Goal: Transaction & Acquisition: Book appointment/travel/reservation

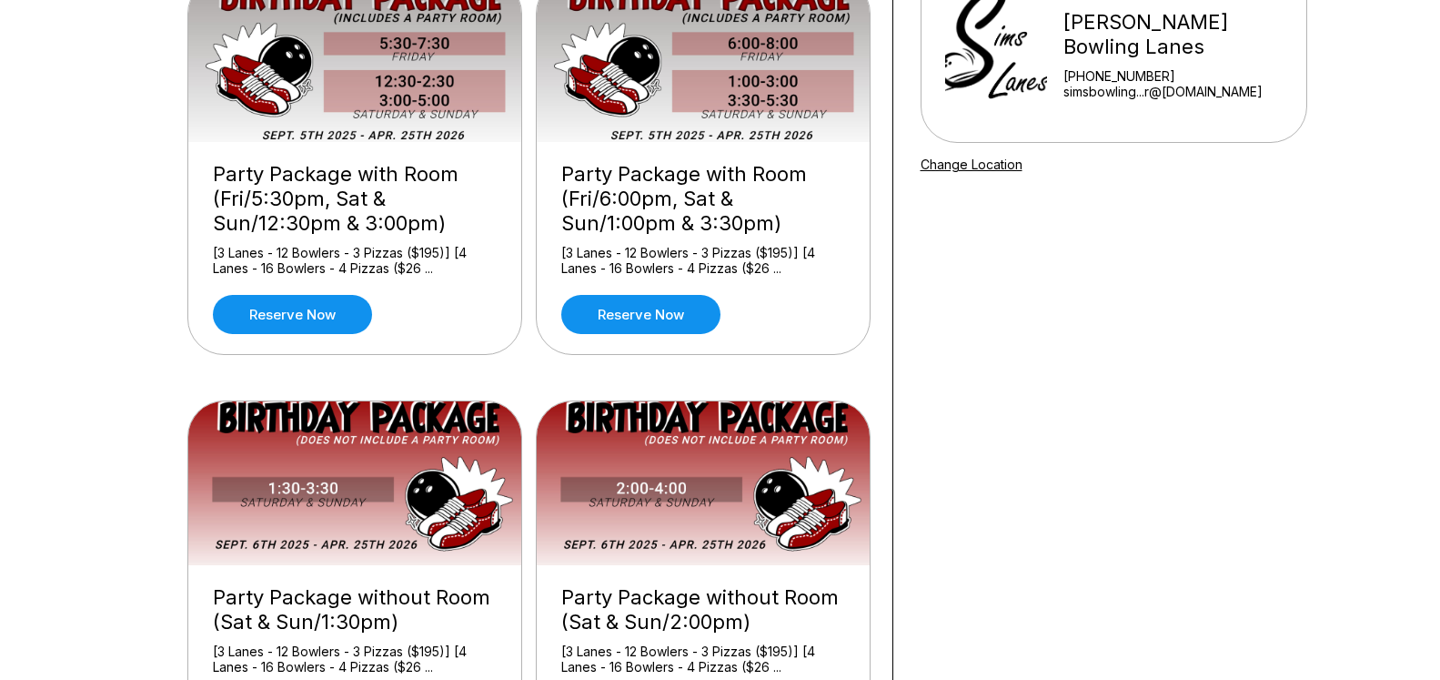
scroll to position [278, 0]
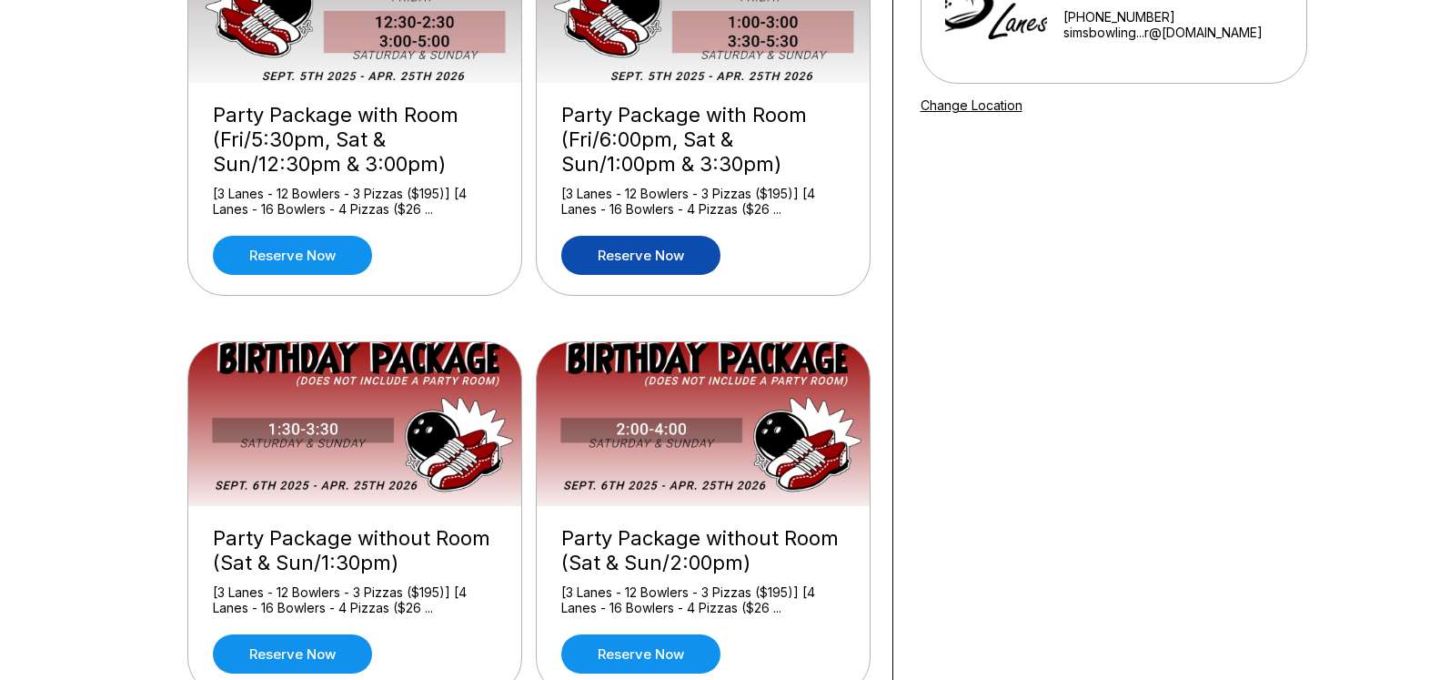
click at [679, 256] on link "Reserve now" at bounding box center [640, 255] width 159 height 39
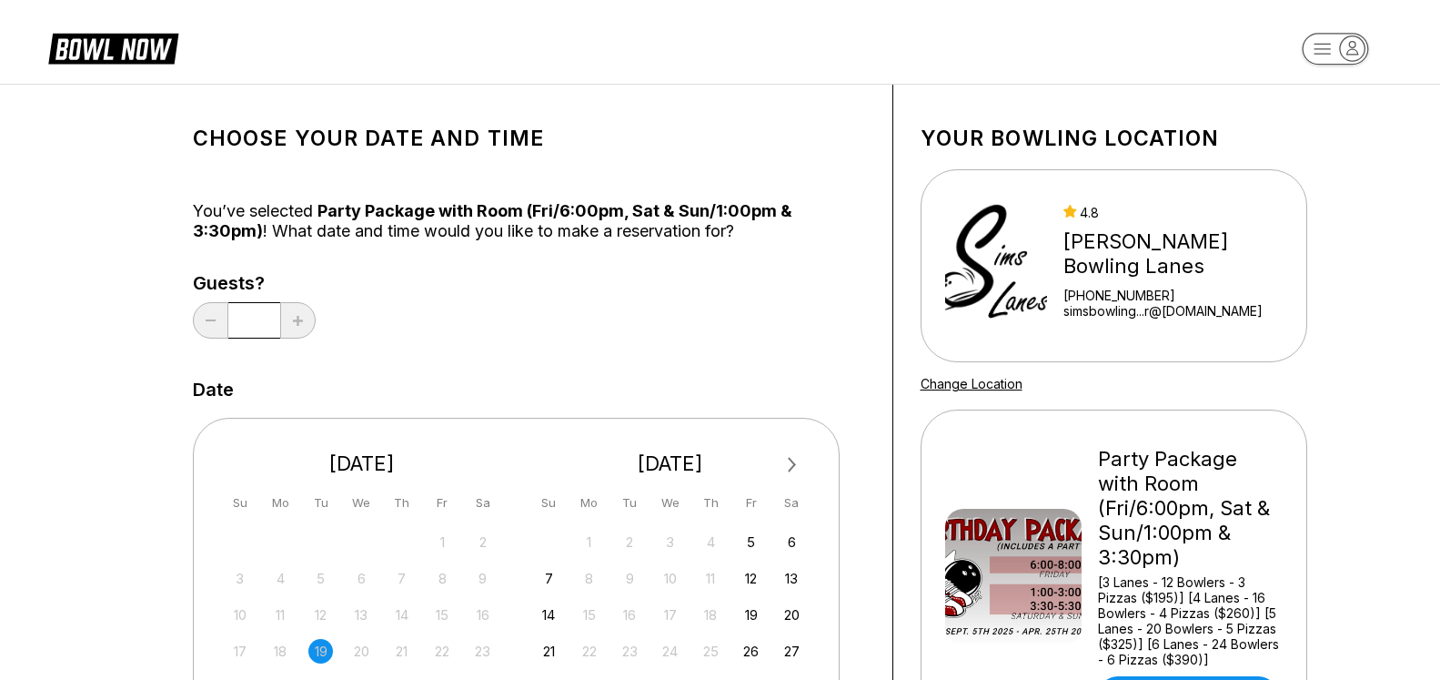
scroll to position [371, 0]
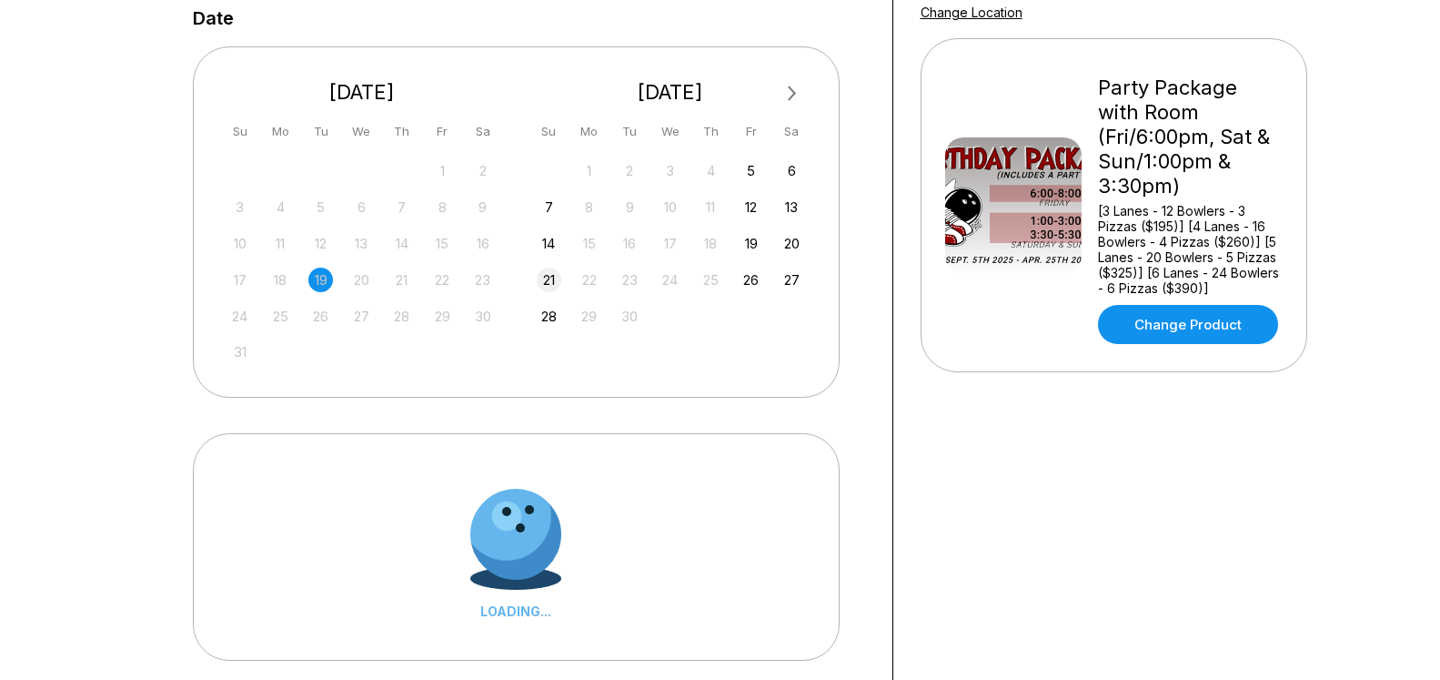
click at [546, 281] on div "21" at bounding box center [549, 280] width 25 height 25
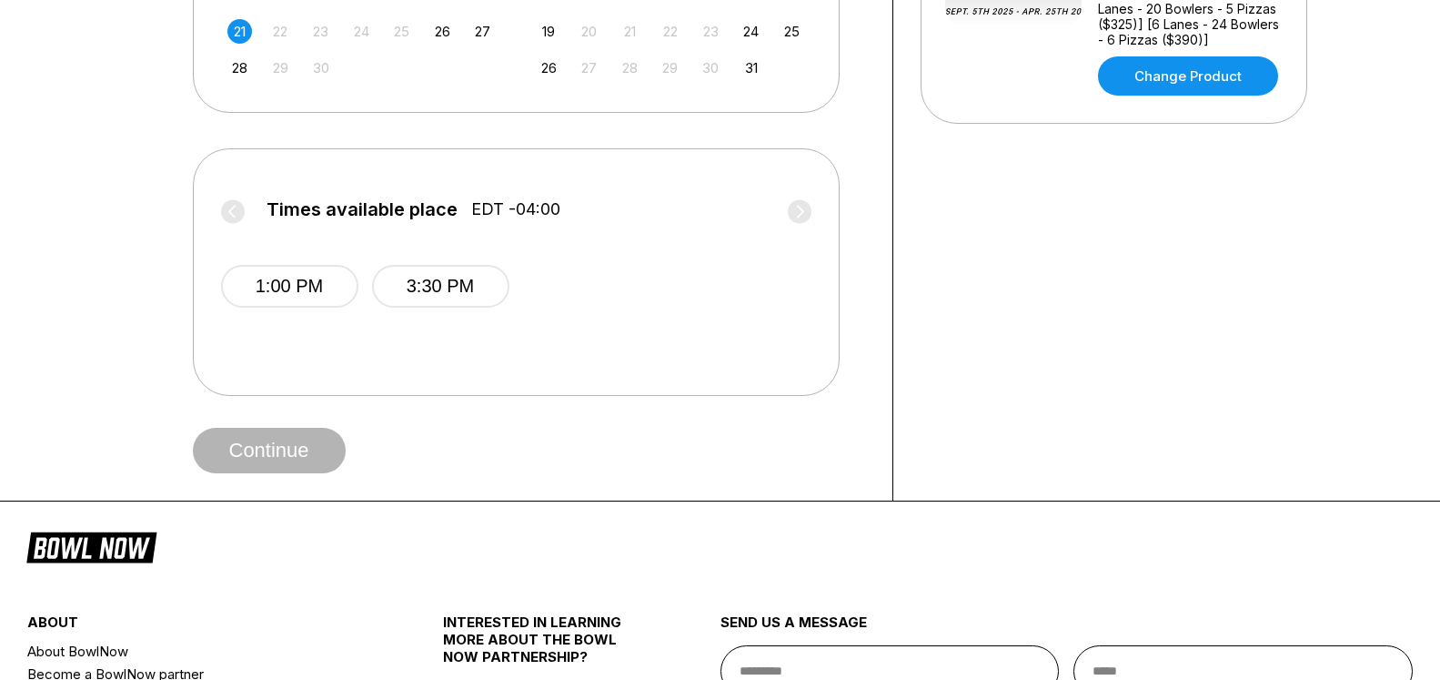
scroll to position [650, 0]
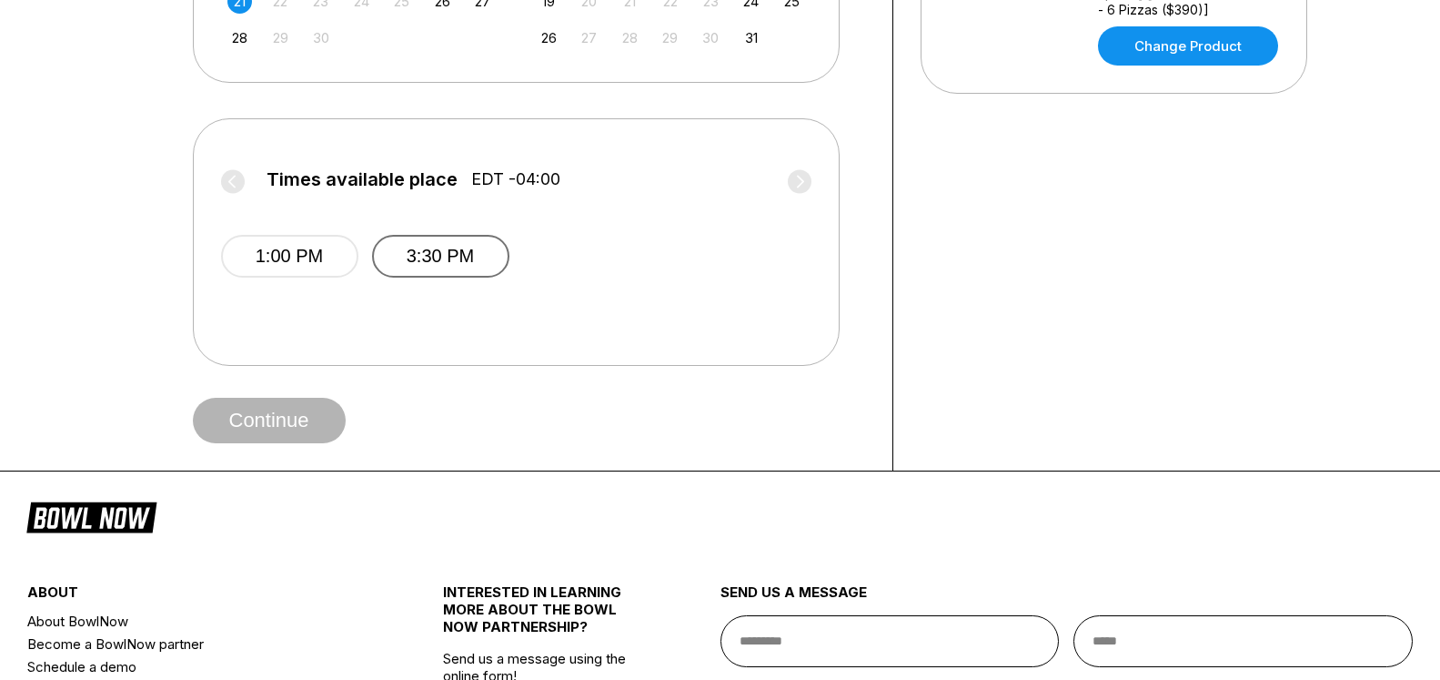
click at [418, 255] on button "3:30 PM" at bounding box center [440, 256] width 137 height 43
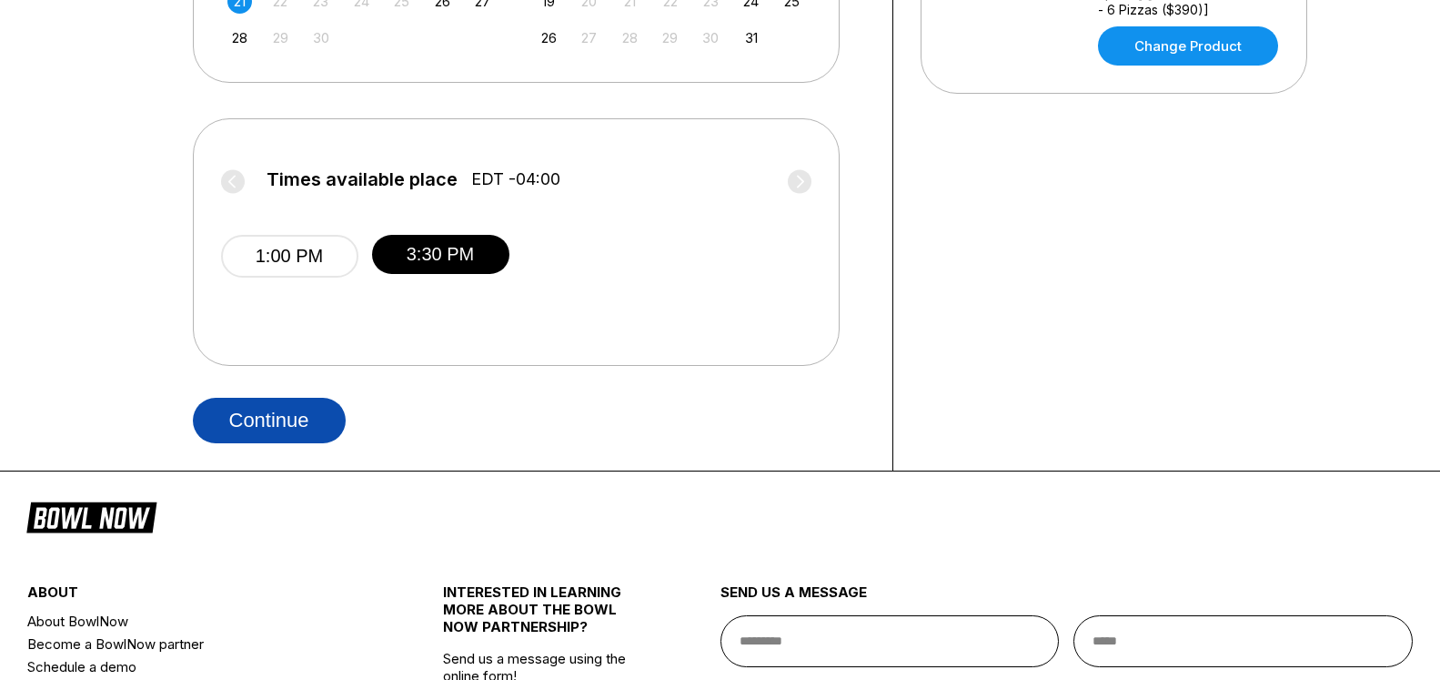
click at [312, 431] on button "Continue" at bounding box center [269, 420] width 153 height 45
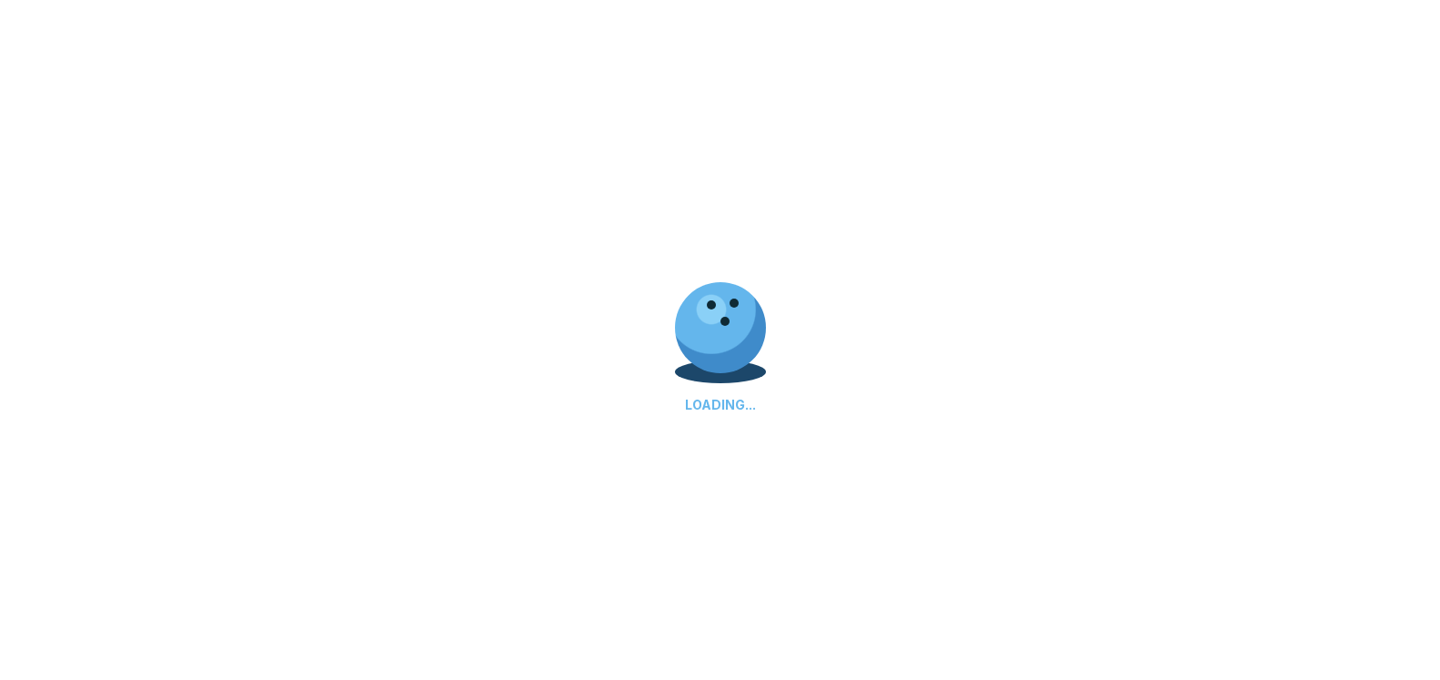
scroll to position [0, 0]
select select "**"
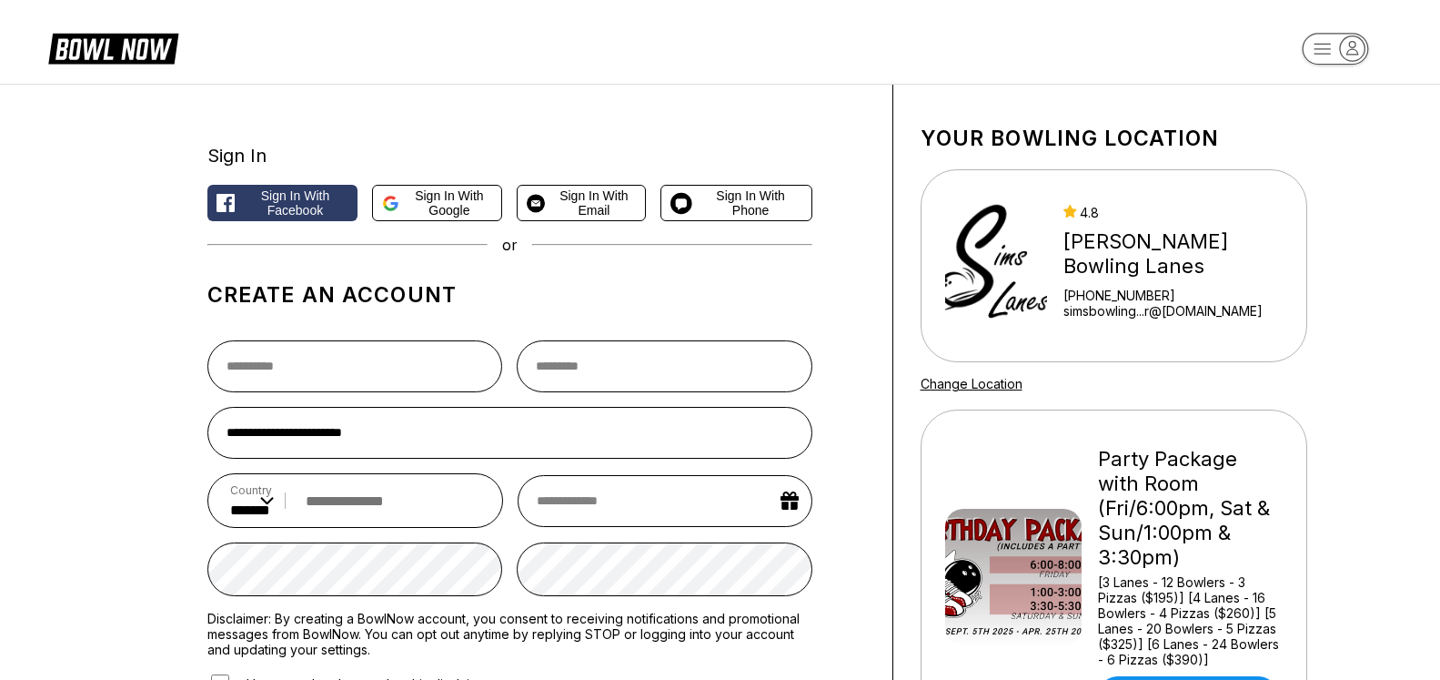
scroll to position [278, 0]
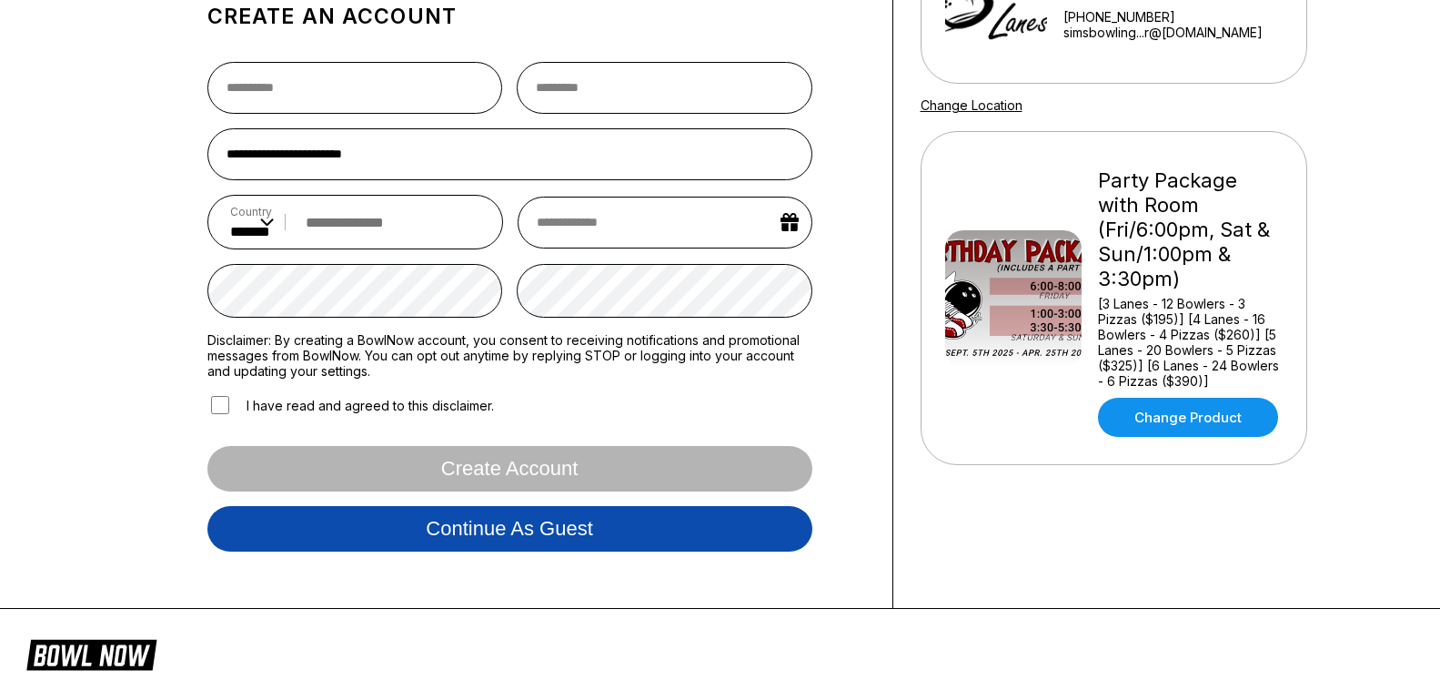
click at [494, 531] on button "Continue as guest" at bounding box center [509, 528] width 605 height 45
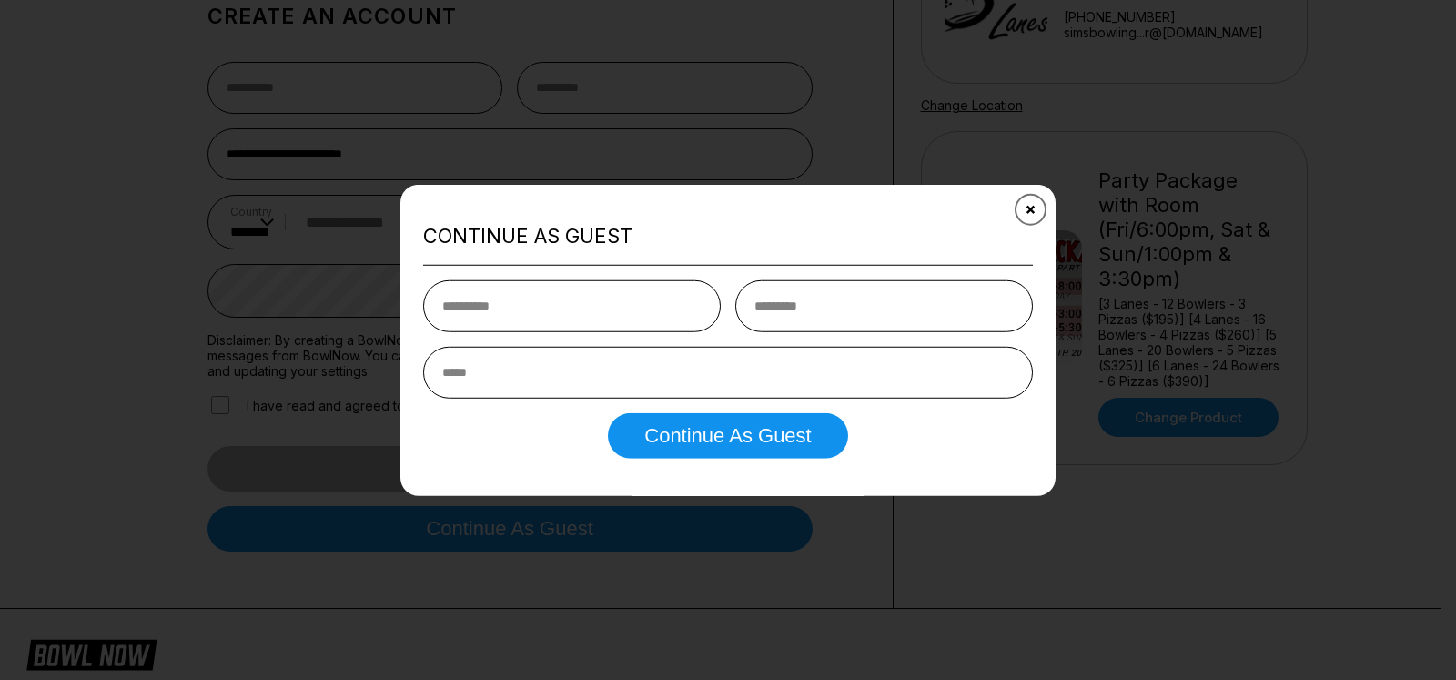
click at [1030, 203] on icon "Close" at bounding box center [1031, 209] width 15 height 15
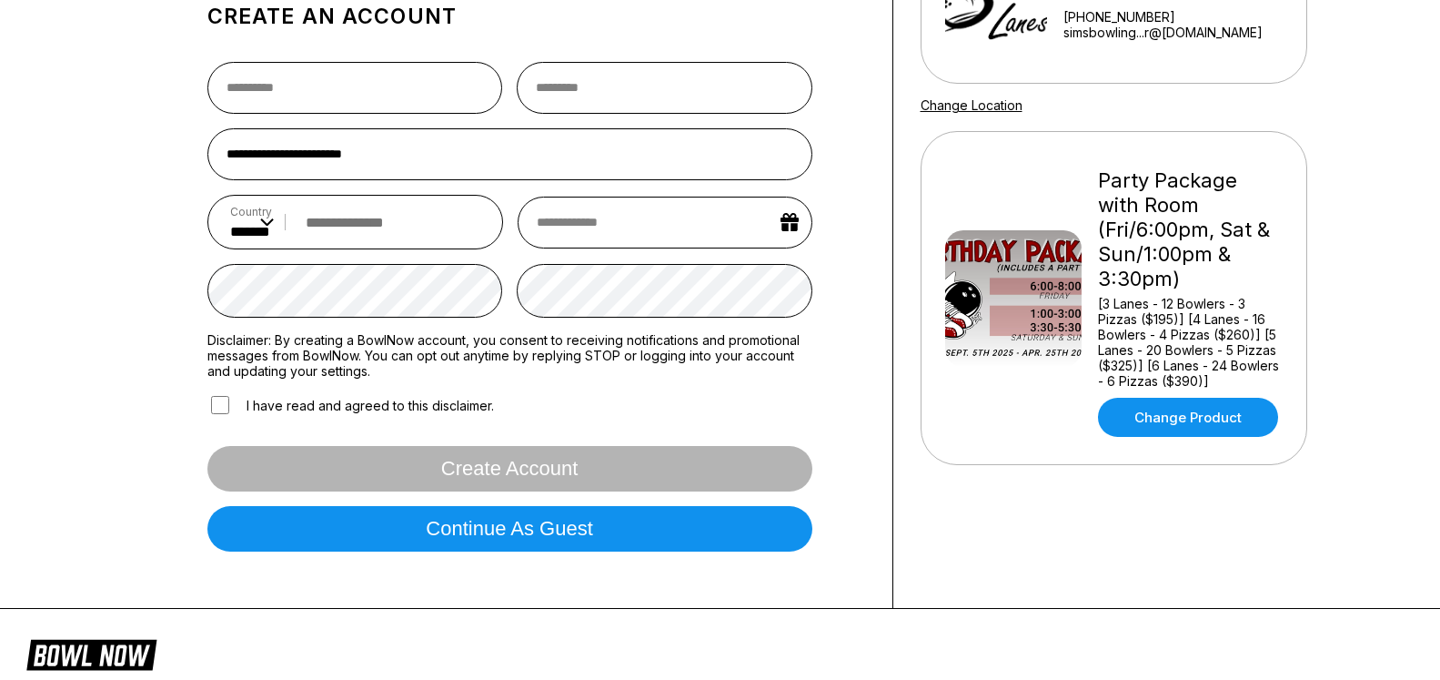
drag, startPoint x: 245, startPoint y: 408, endPoint x: 339, endPoint y: 422, distance: 95.7
click at [245, 406] on label "I have read and agreed to this disclaimer." at bounding box center [350, 405] width 287 height 24
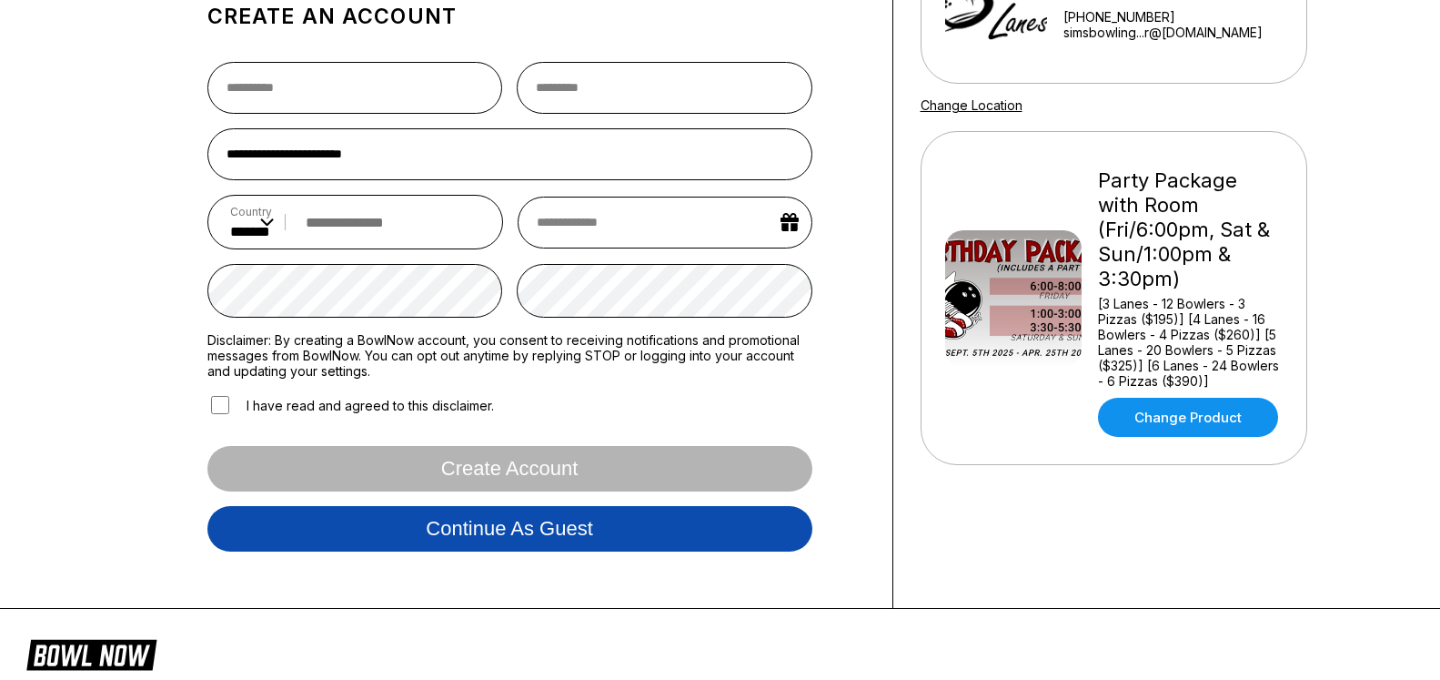
click at [546, 532] on button "Continue as guest" at bounding box center [509, 528] width 605 height 45
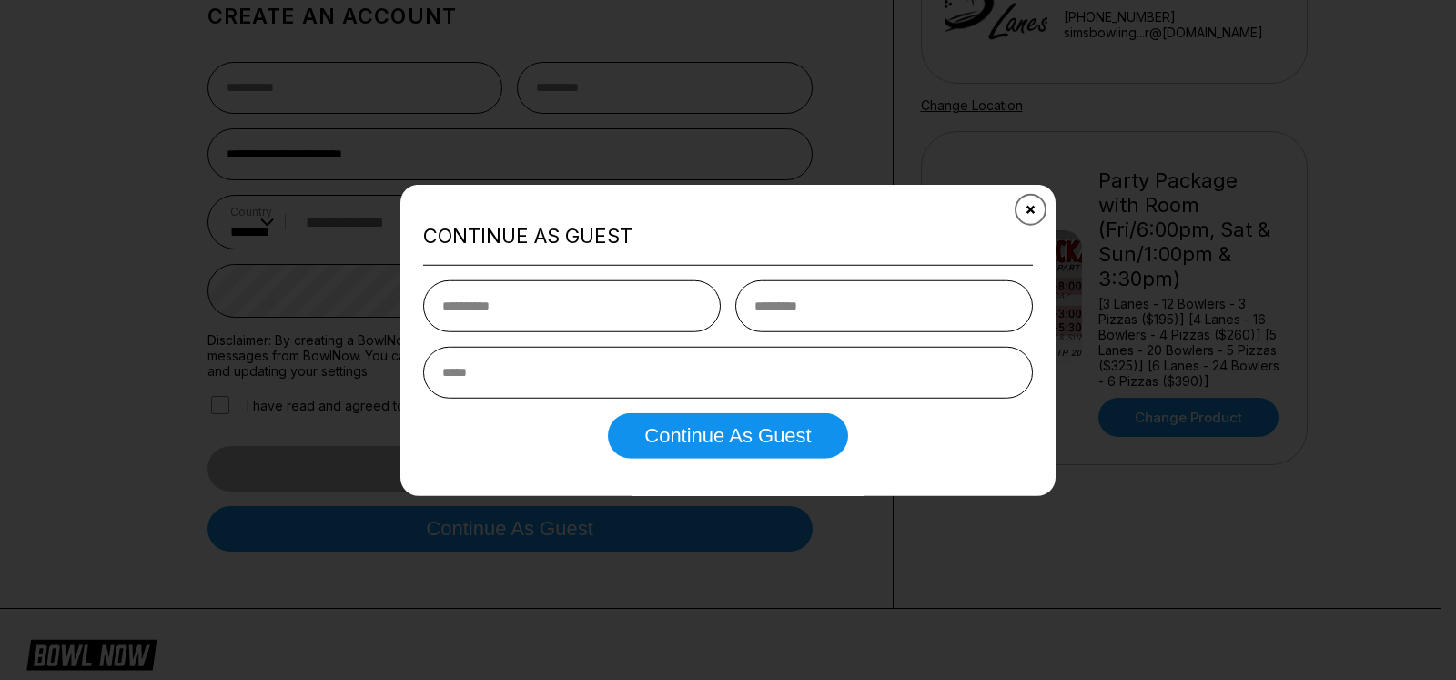
click at [1039, 218] on button "Close" at bounding box center [1030, 209] width 45 height 45
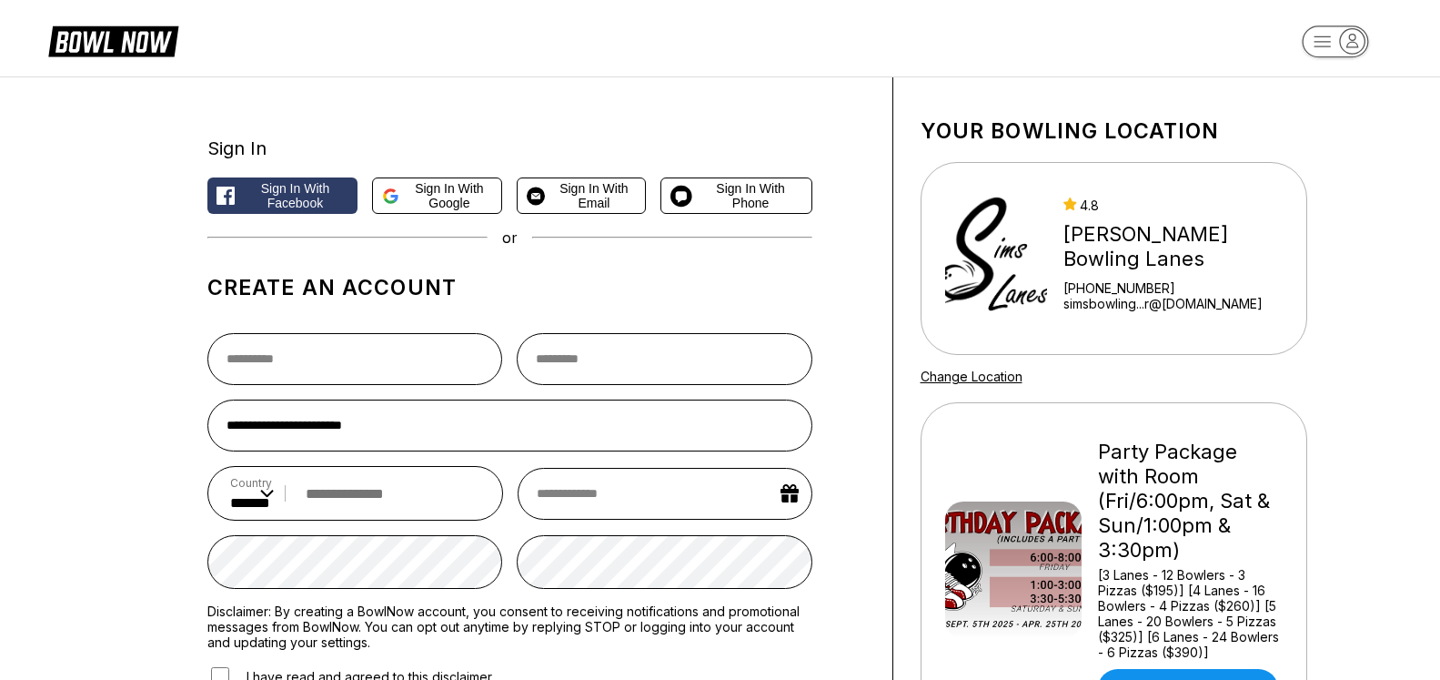
scroll to position [0, 0]
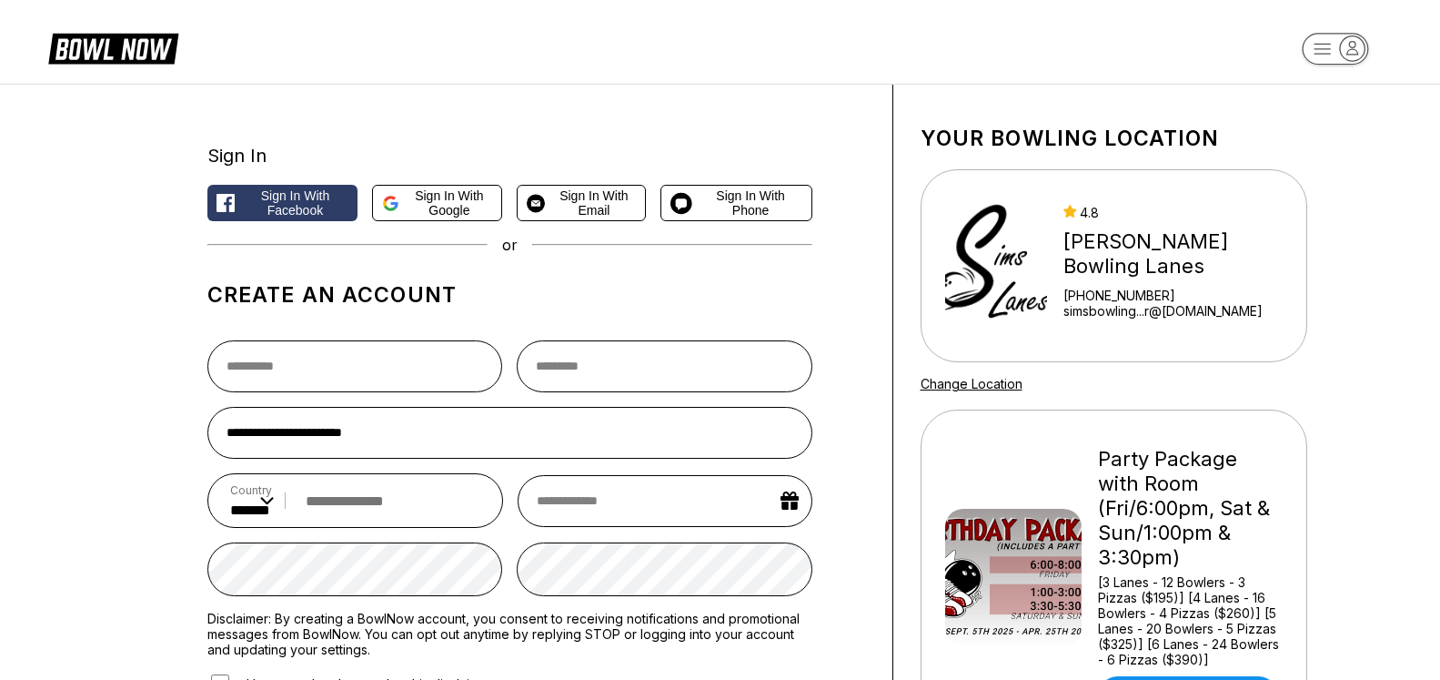
click at [314, 204] on span "Sign in with Facebook" at bounding box center [295, 202] width 107 height 29
click at [627, 202] on span "Sign in with Email" at bounding box center [594, 202] width 84 height 29
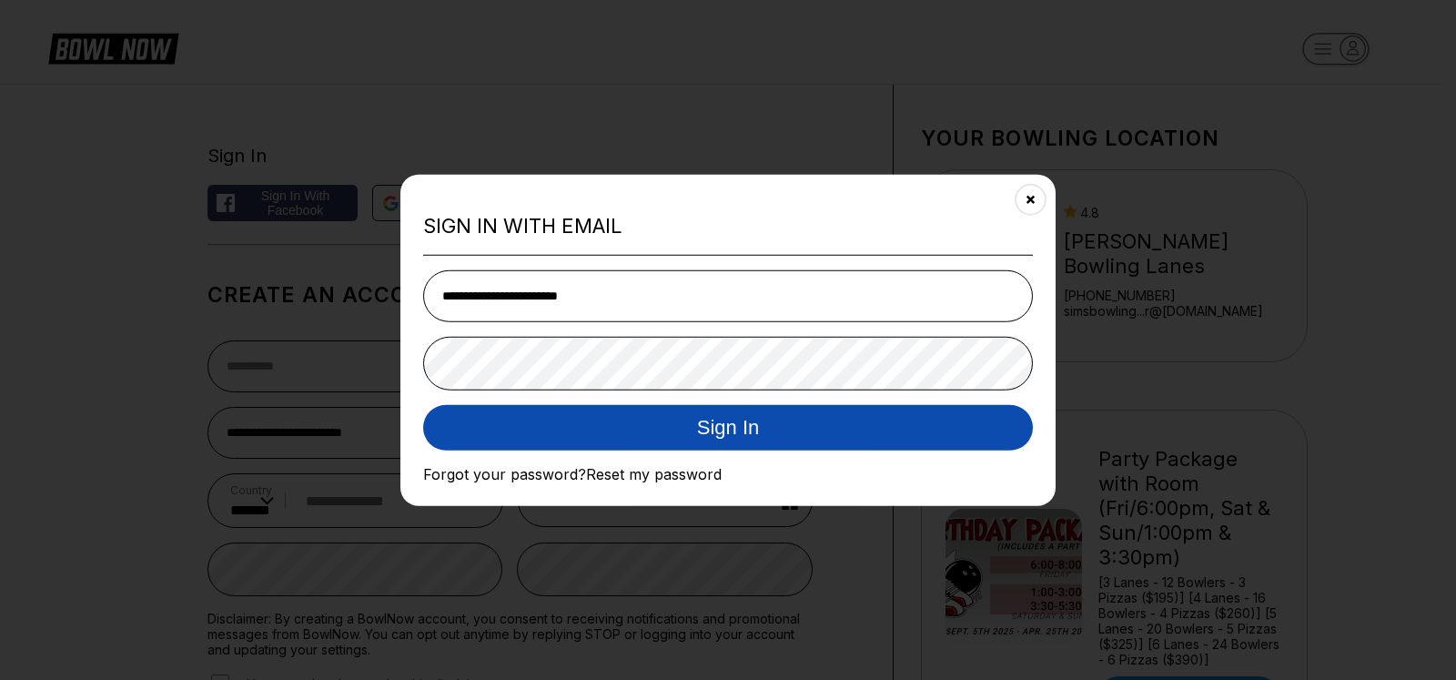
type input "**********"
click at [789, 423] on button "Sign In" at bounding box center [728, 427] width 610 height 45
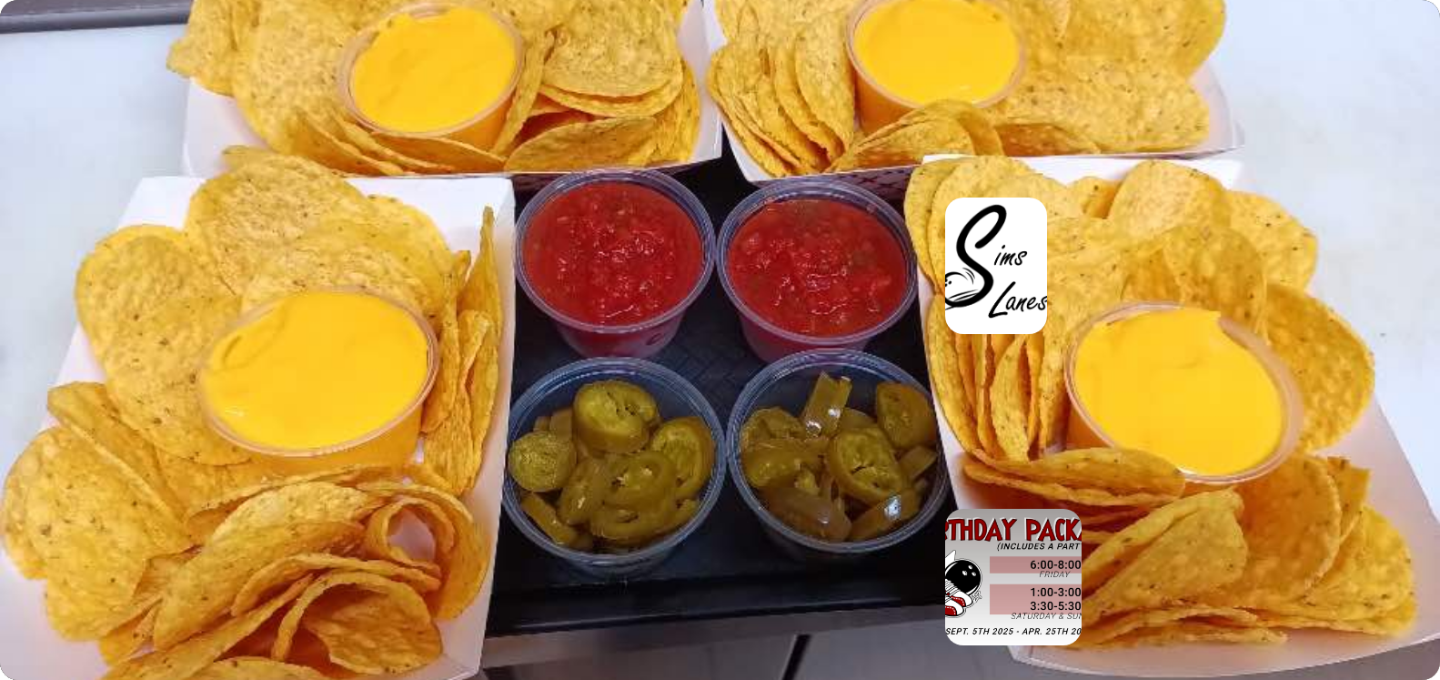
click at [388, 322] on div "Additional Party Lanes $65 / Unit * * * *" at bounding box center [529, 295] width 672 height 56
click at [193, 307] on select "* * * *" at bounding box center [206, 314] width 27 height 15
select select "*"
click option "*" at bounding box center [0, 0] width 0 height 0
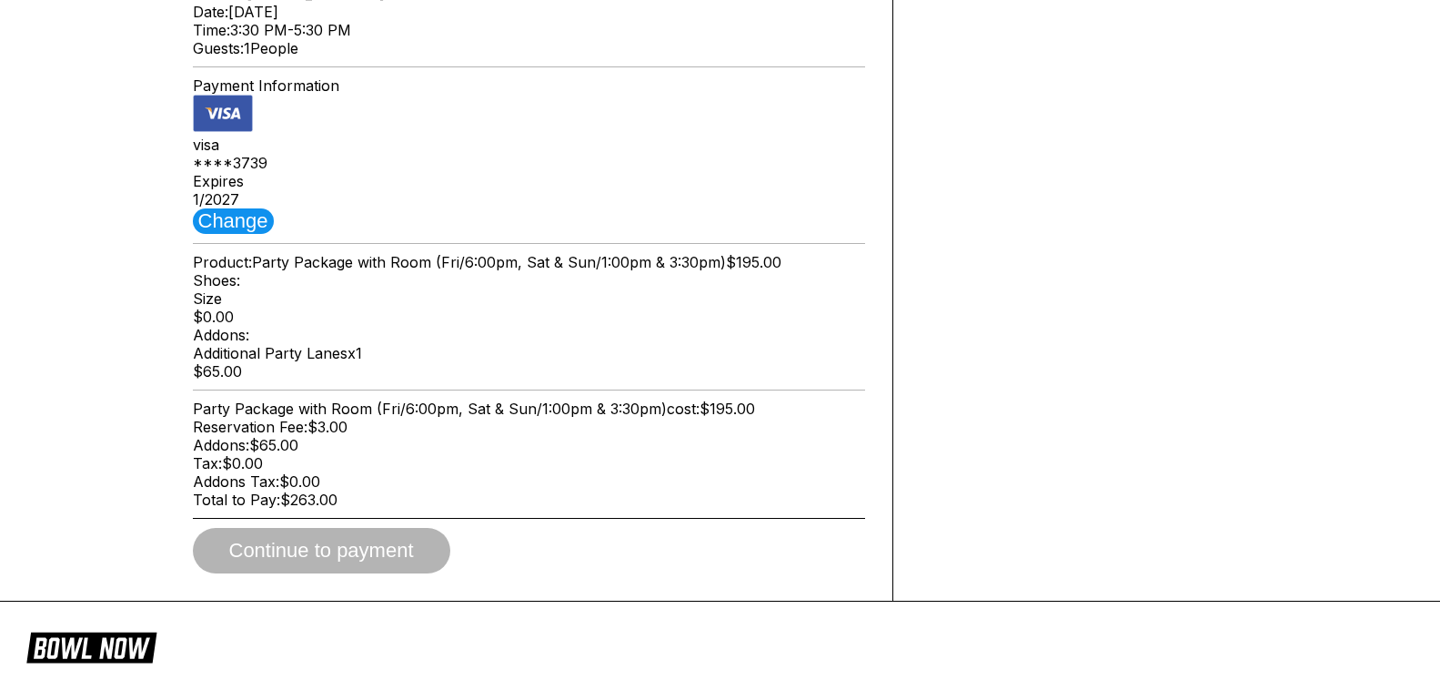
scroll to position [1114, 0]
